Goal: Information Seeking & Learning: Learn about a topic

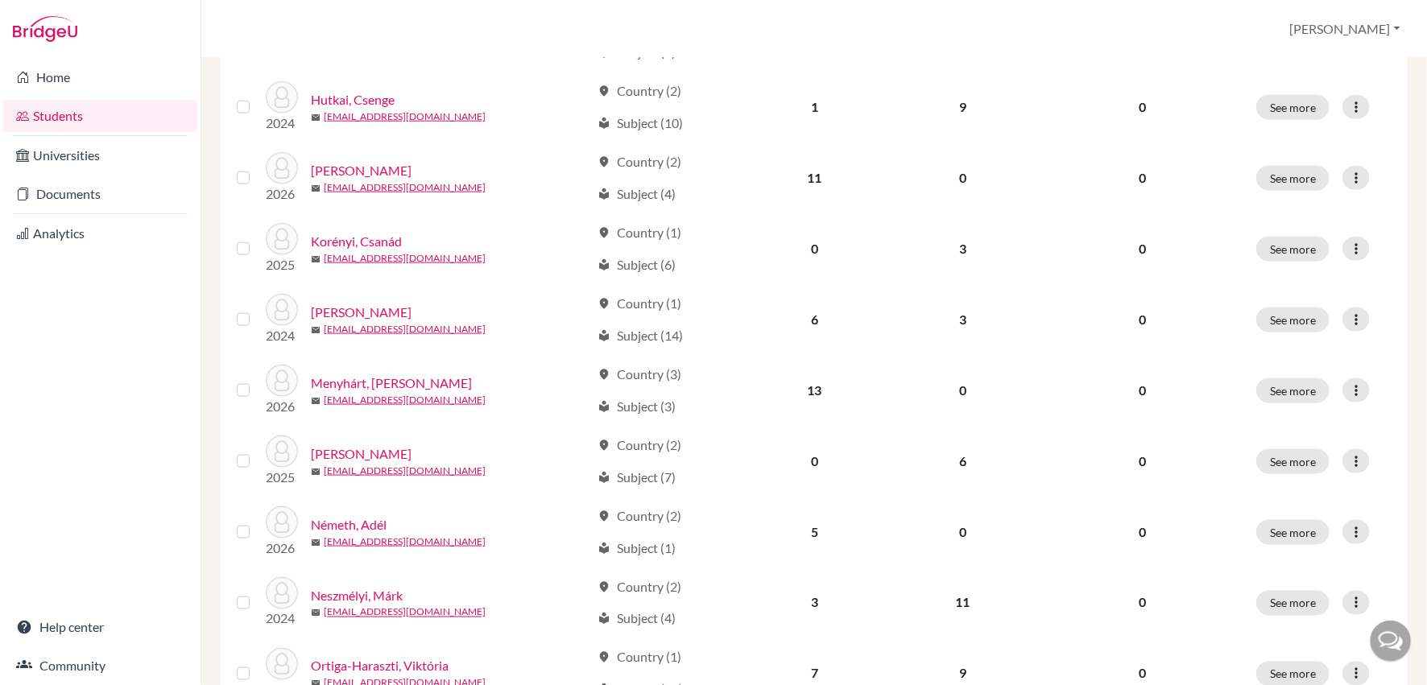
scroll to position [974, 0]
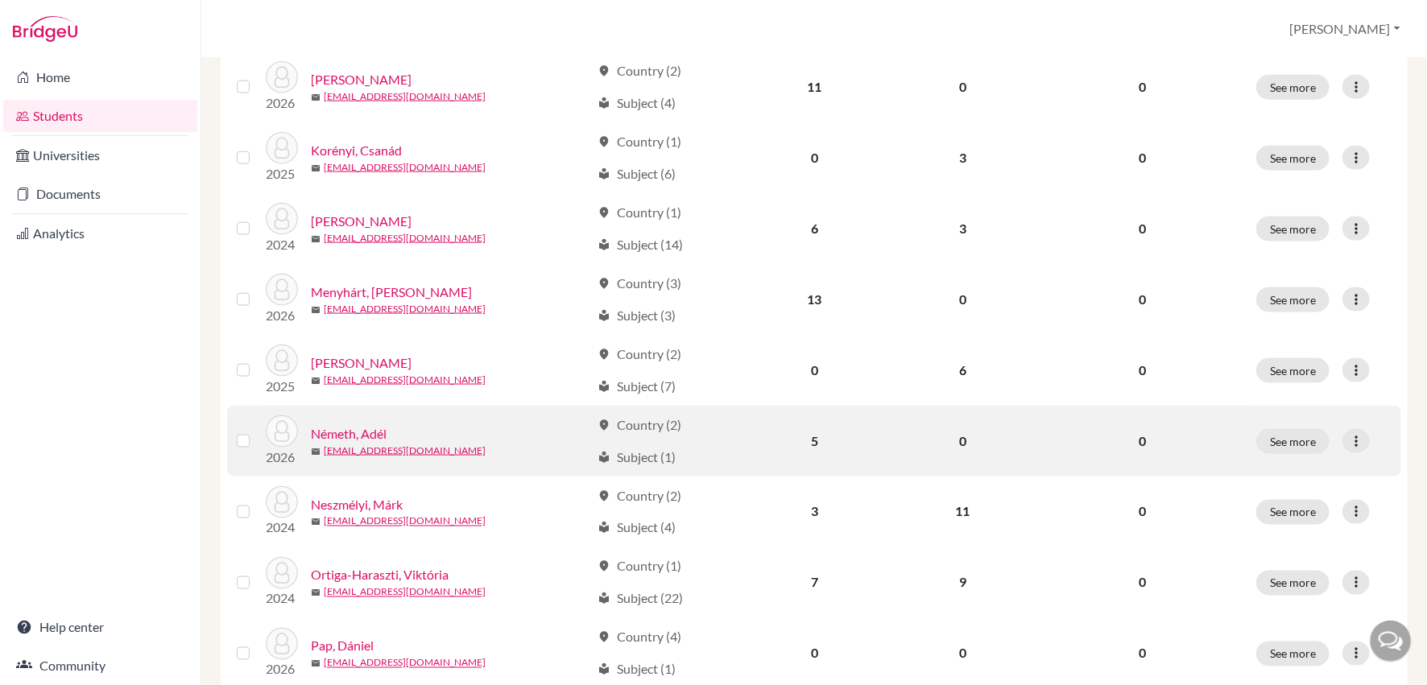
click at [361, 432] on link "Németh, Adél" at bounding box center [349, 433] width 76 height 19
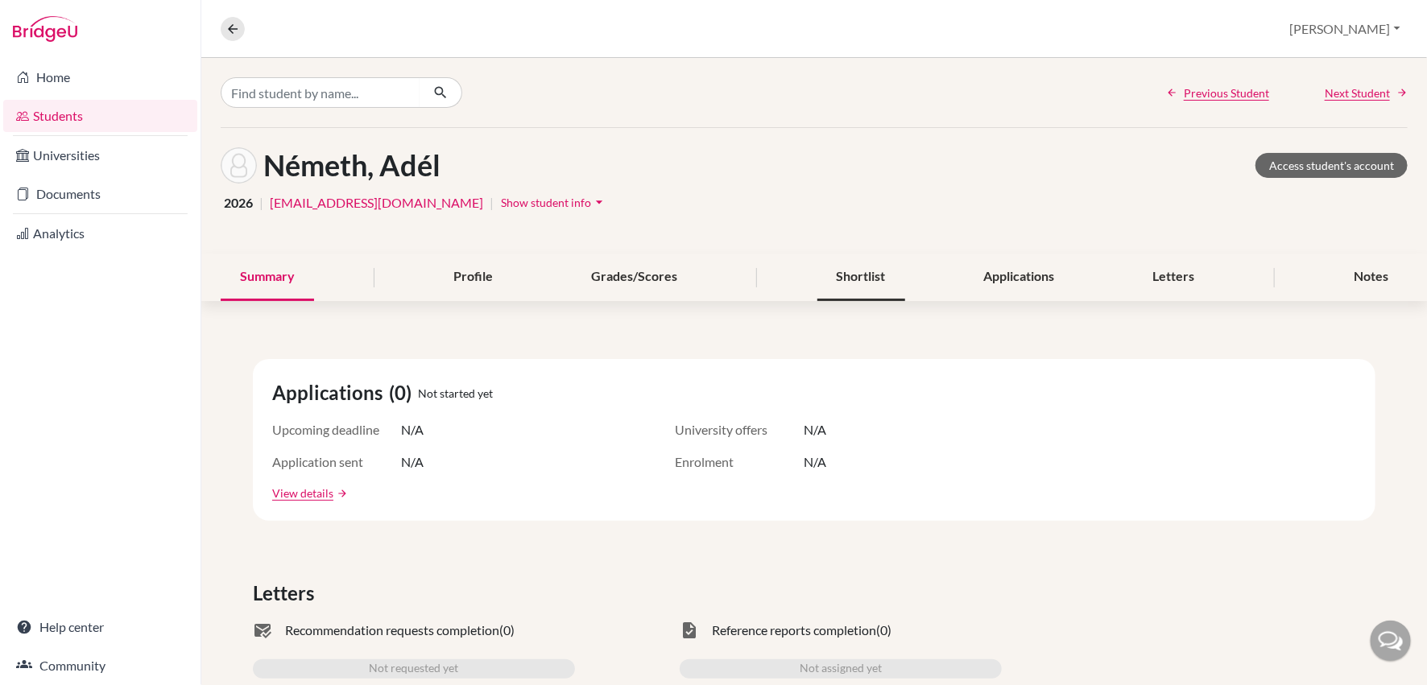
click at [866, 280] on div "Shortlist" at bounding box center [861, 278] width 88 height 48
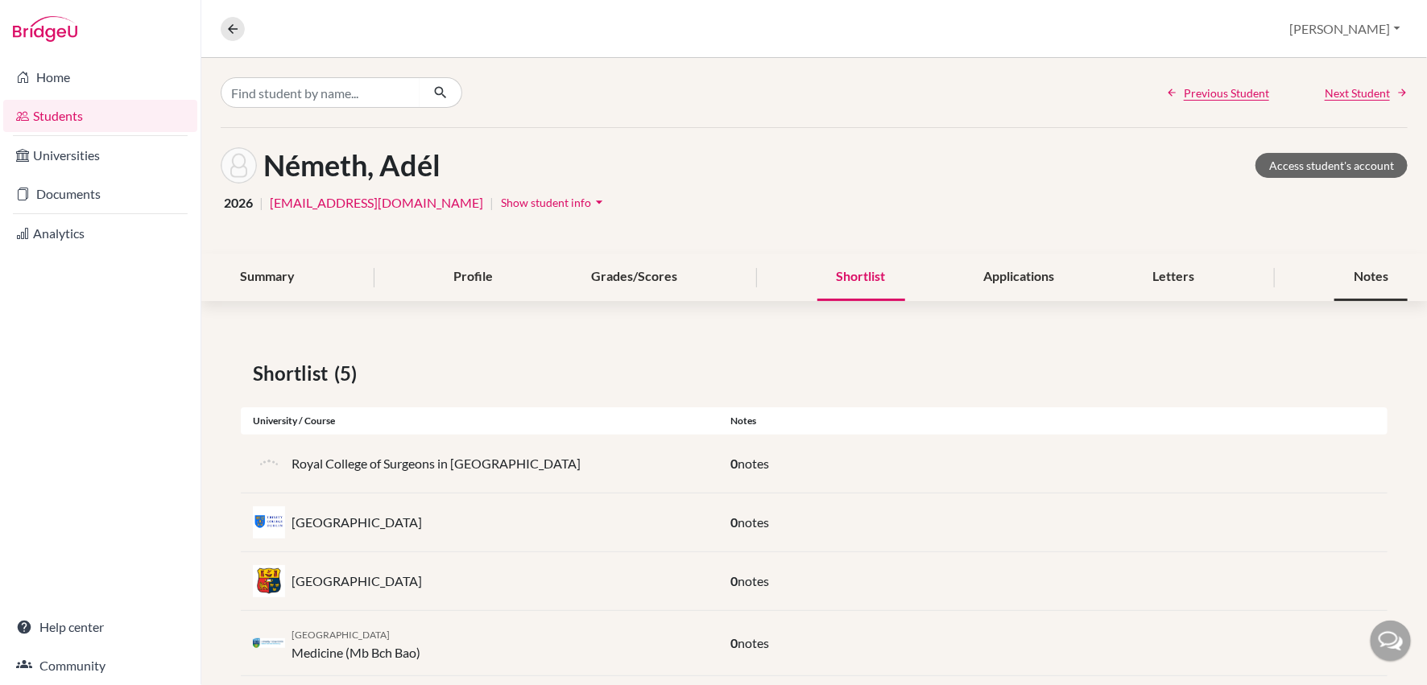
click at [1367, 275] on div "Notes" at bounding box center [1370, 278] width 73 height 48
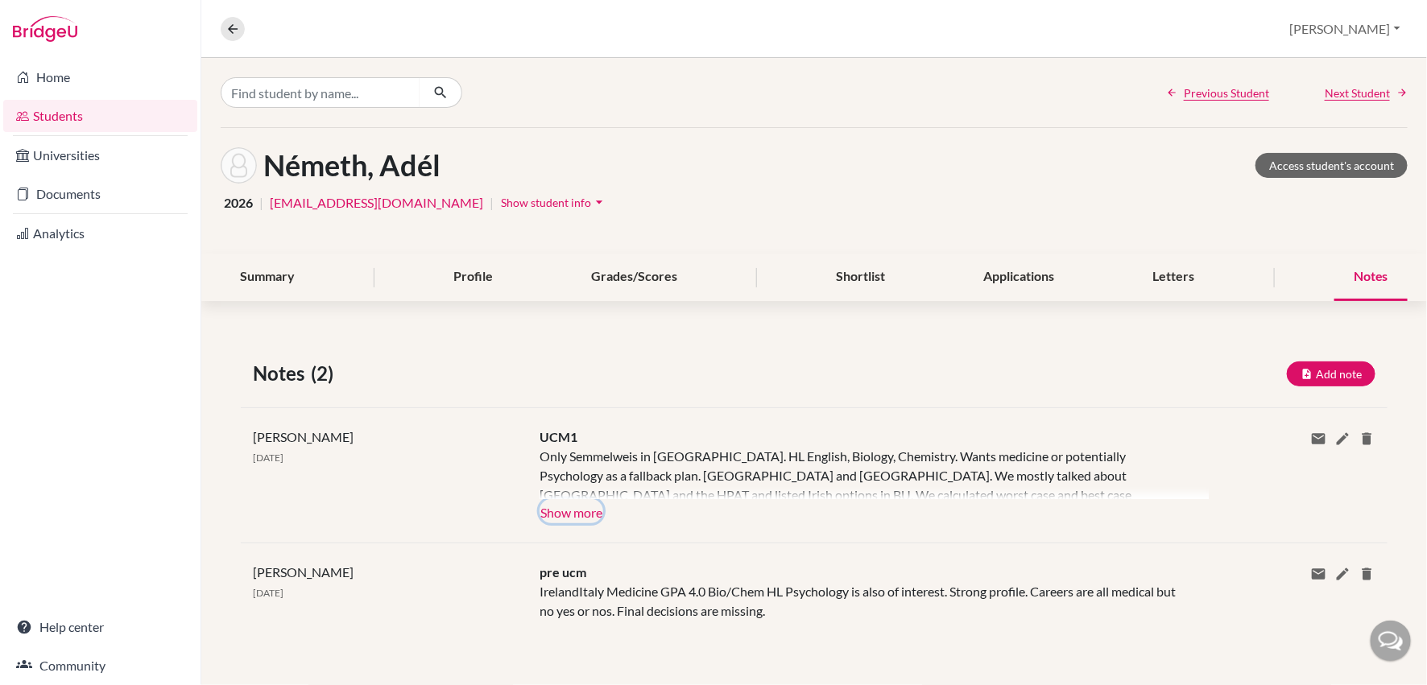
click at [565, 515] on button "Show more" at bounding box center [571, 511] width 64 height 24
